Goal: Find specific page/section: Find specific page/section

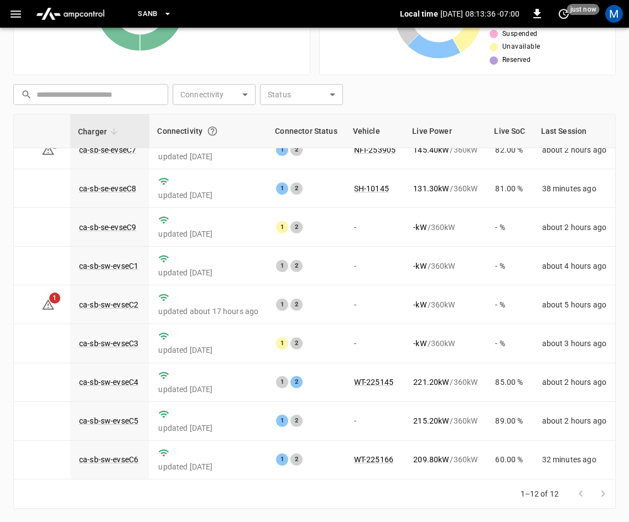
scroll to position [147, 32]
drag, startPoint x: 419, startPoint y: 472, endPoint x: 440, endPoint y: 470, distance: 21.1
click at [440, 470] on td "209.80 kW / 360 kW" at bounding box center [445, 460] width 82 height 39
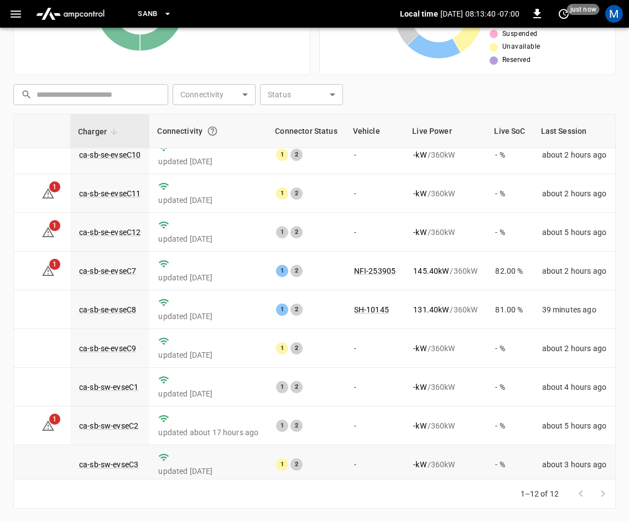
scroll to position [0, 32]
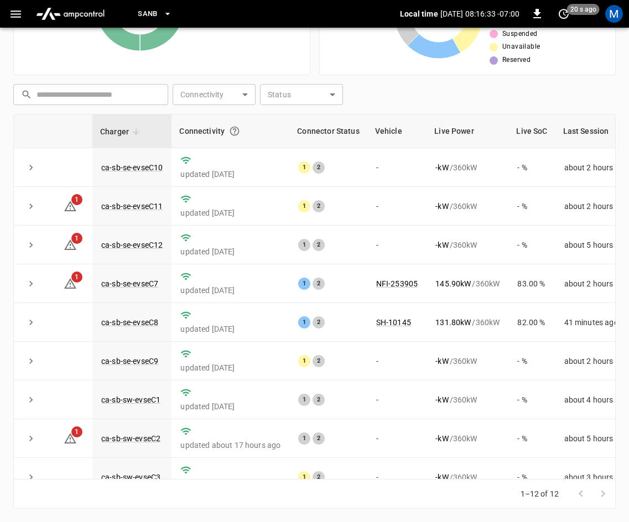
scroll to position [147, 0]
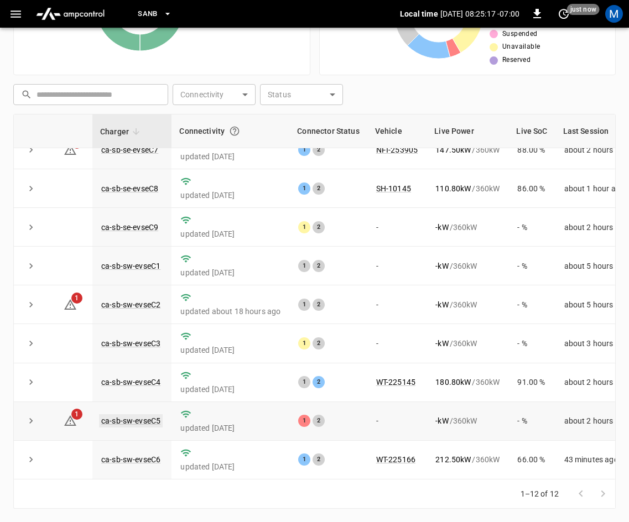
click at [142, 414] on link "ca-sb-sw-evseC5" at bounding box center [131, 420] width 64 height 13
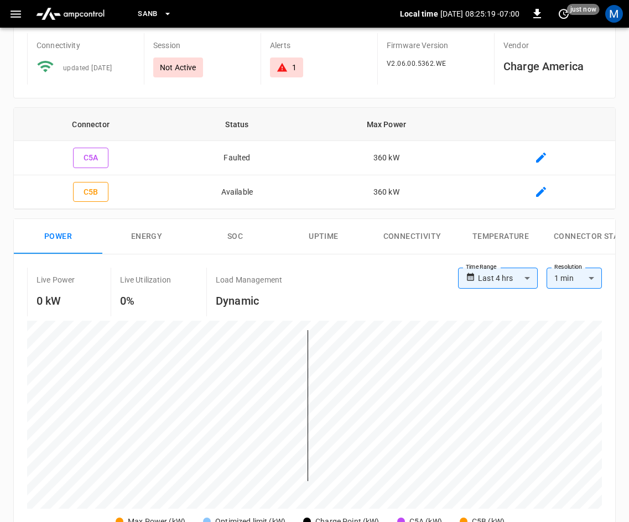
scroll to position [17, 0]
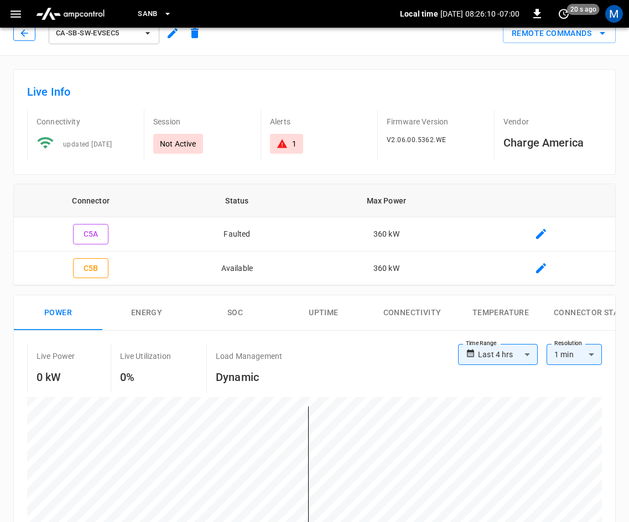
click at [18, 38] on button "button" at bounding box center [24, 32] width 22 height 15
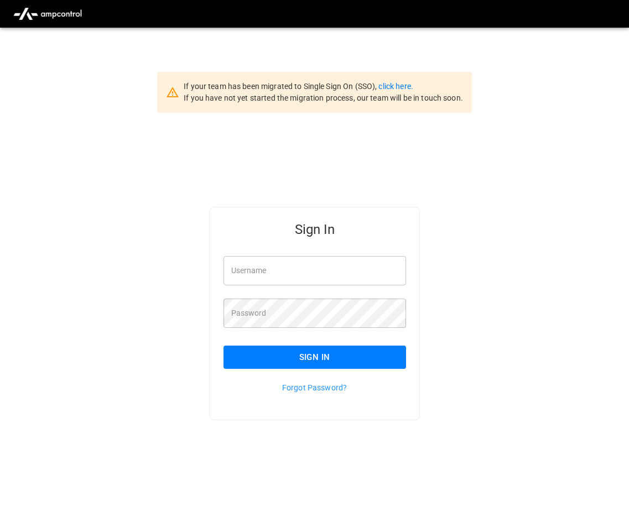
type input "**********"
click at [351, 357] on button "Sign In" at bounding box center [314, 357] width 183 height 23
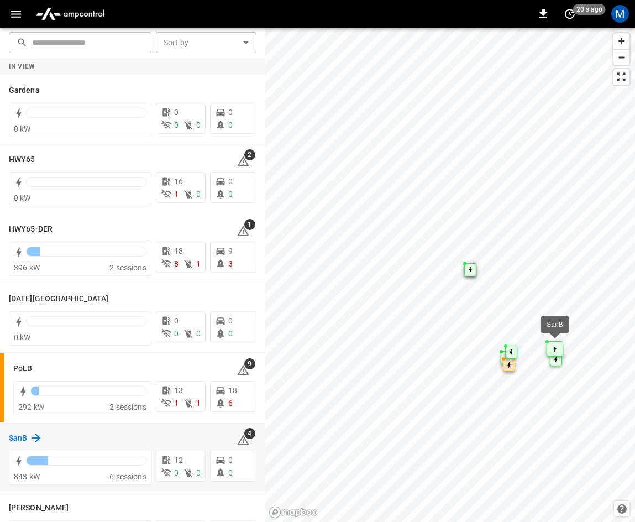
click at [36, 435] on icon at bounding box center [36, 438] width 9 height 9
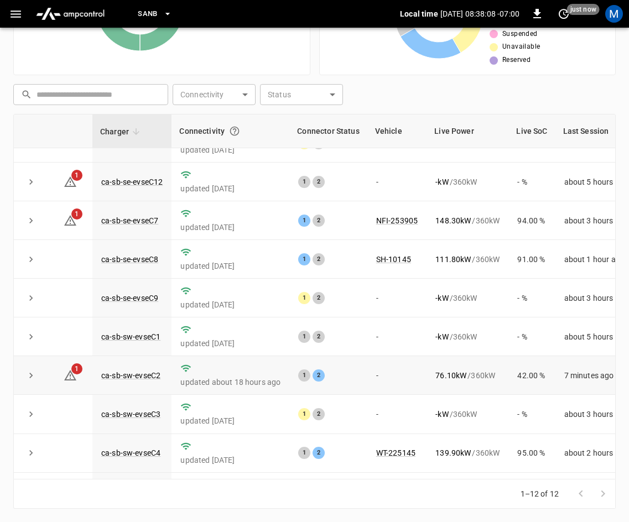
scroll to position [147, 0]
